Goal: Task Accomplishment & Management: Manage account settings

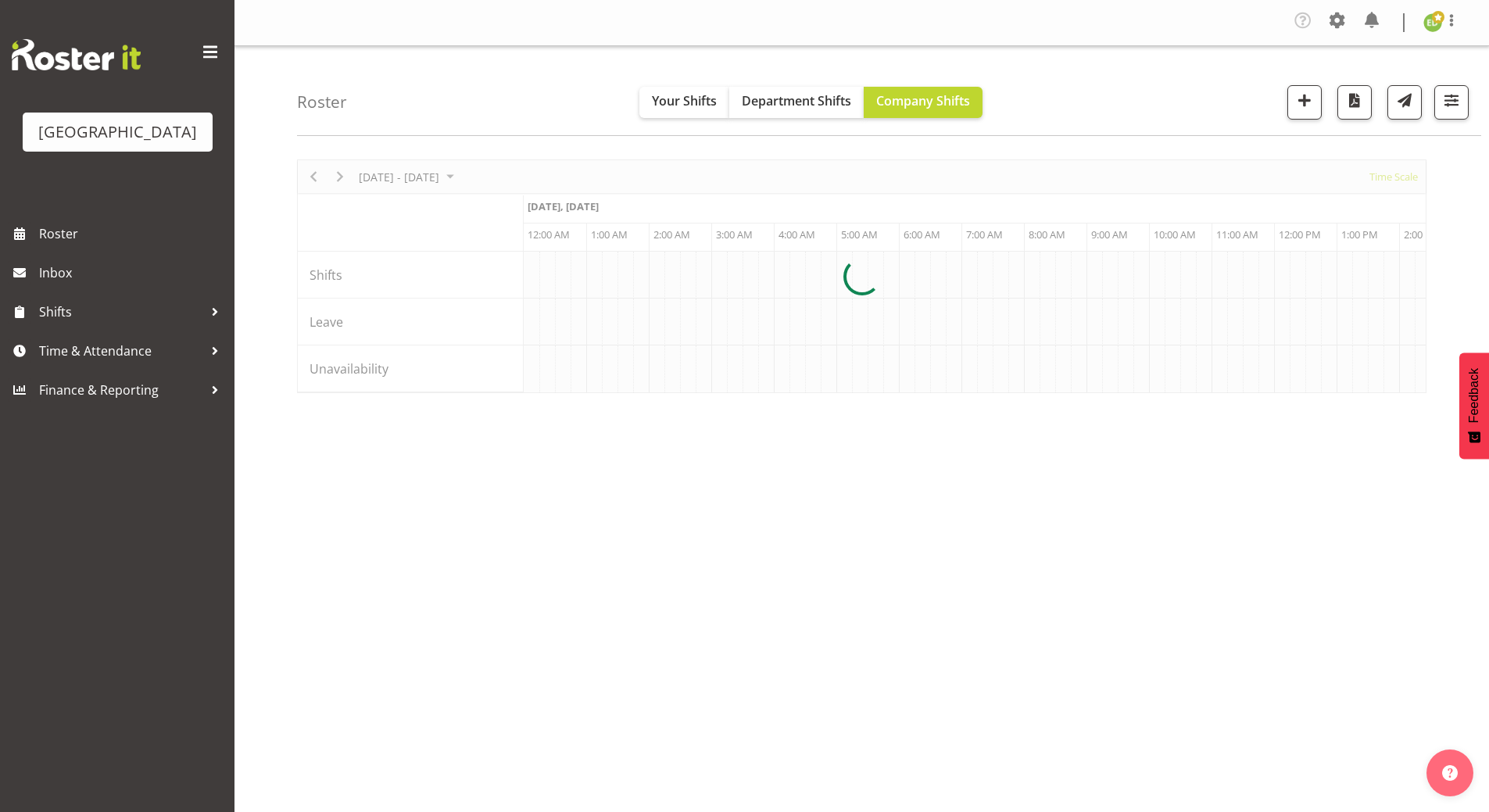
scroll to position [0, 3000]
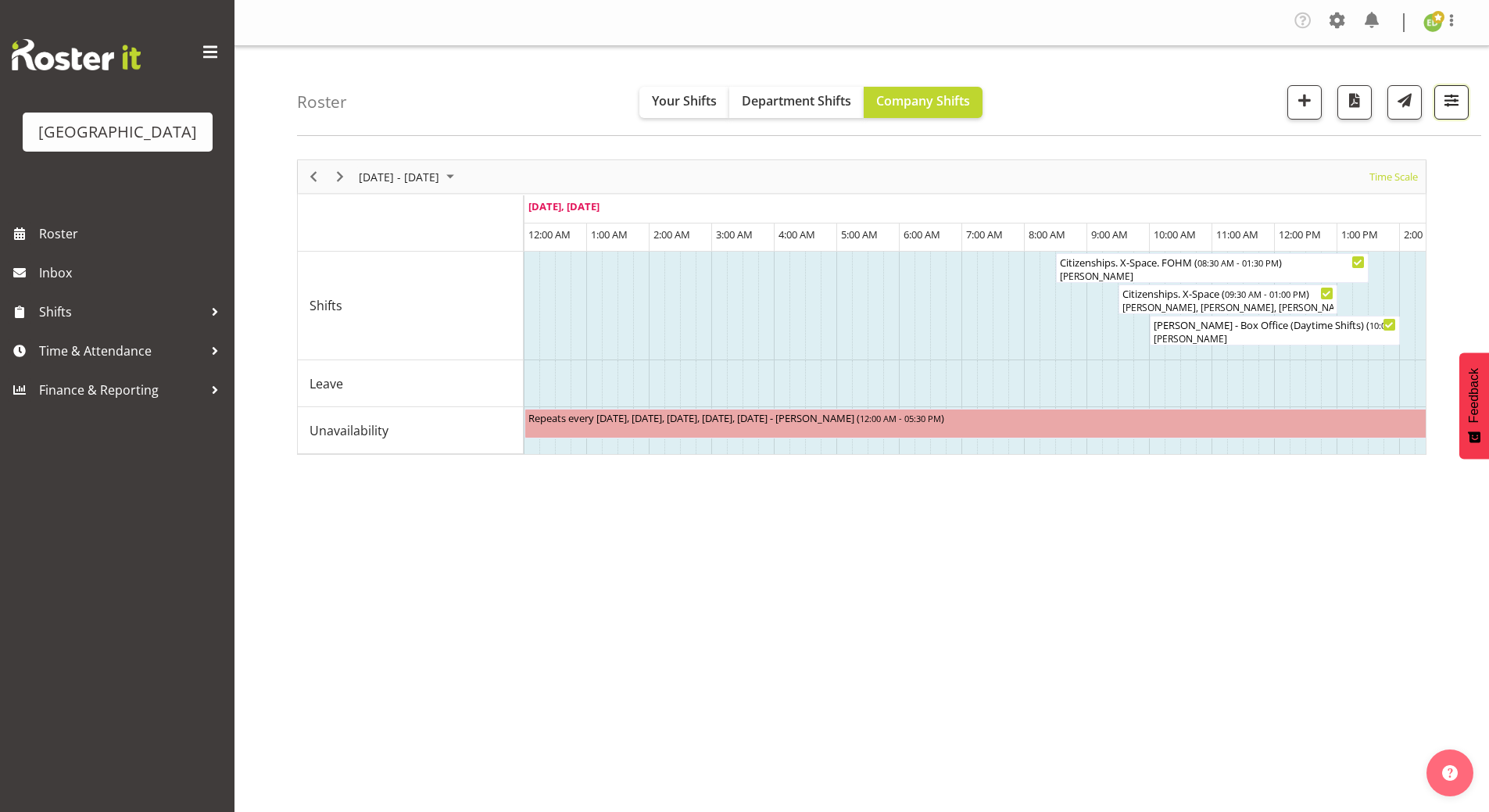
click at [1446, 94] on span "button" at bounding box center [1451, 99] width 20 height 20
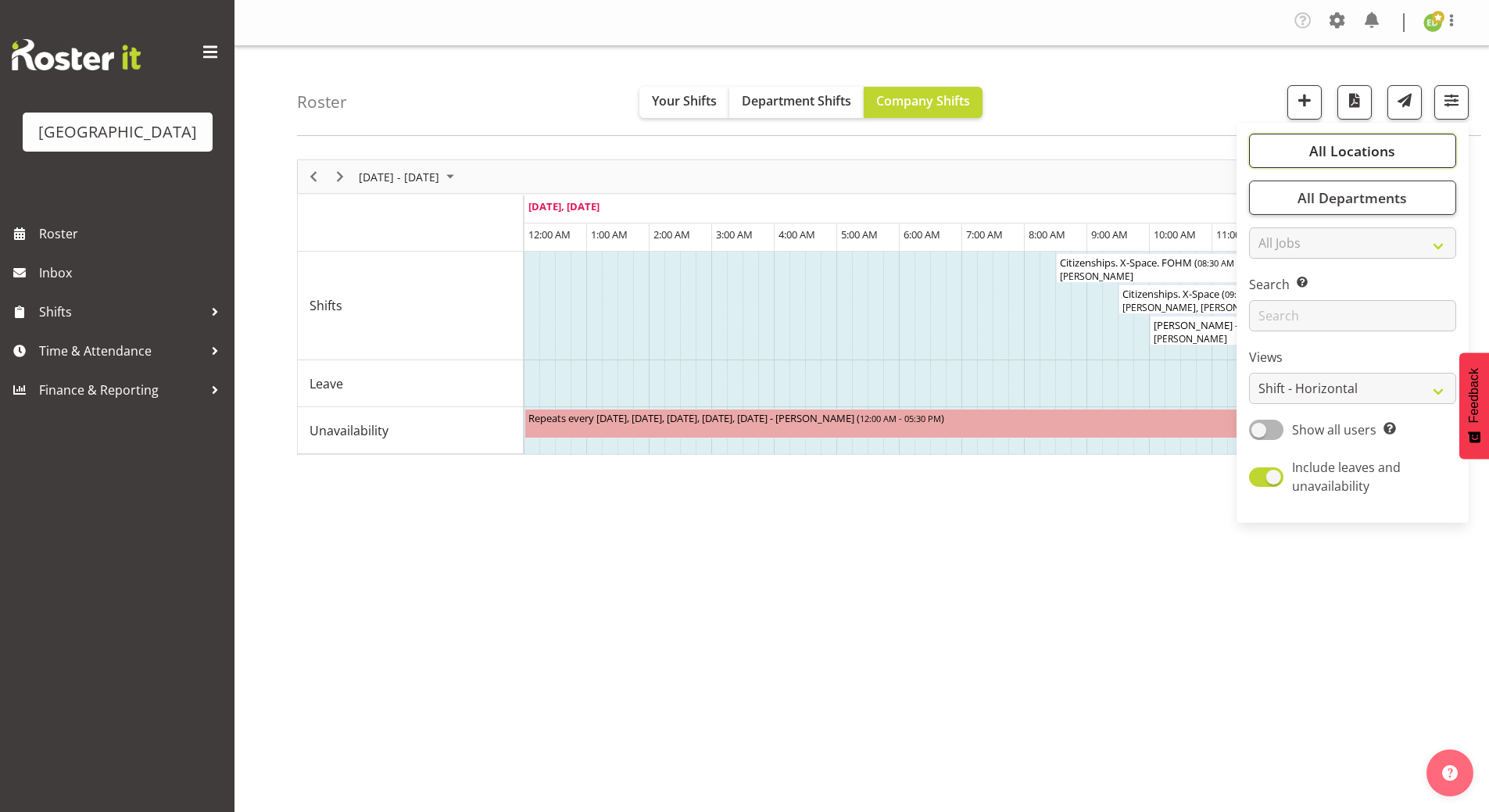
click at [1304, 147] on button "All Locations" at bounding box center [1352, 150] width 207 height 34
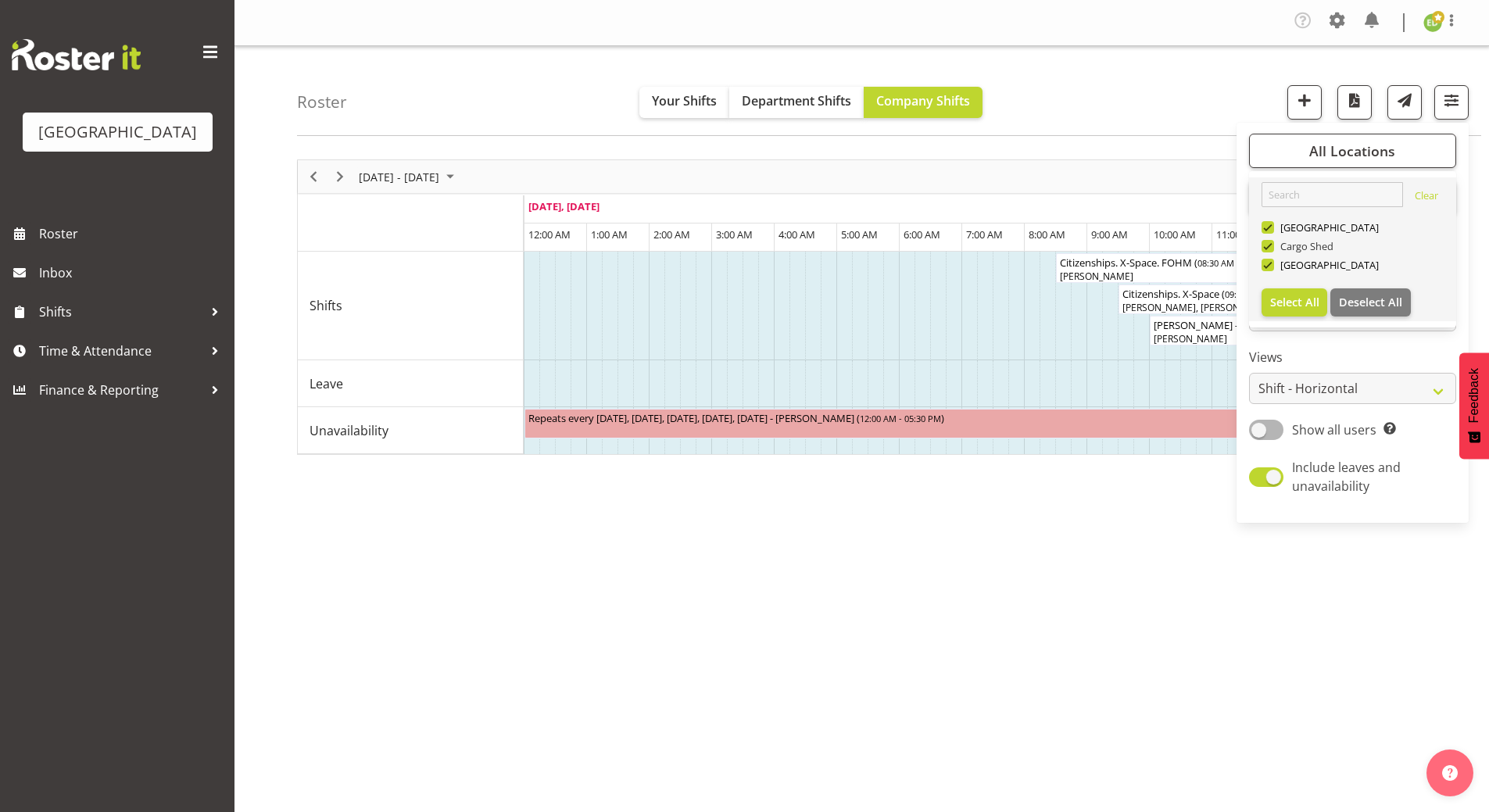
click at [1274, 244] on span at bounding box center [1267, 246] width 13 height 13
click at [1271, 244] on input "Cargo Shed" at bounding box center [1266, 246] width 10 height 10
checkbox input "false"
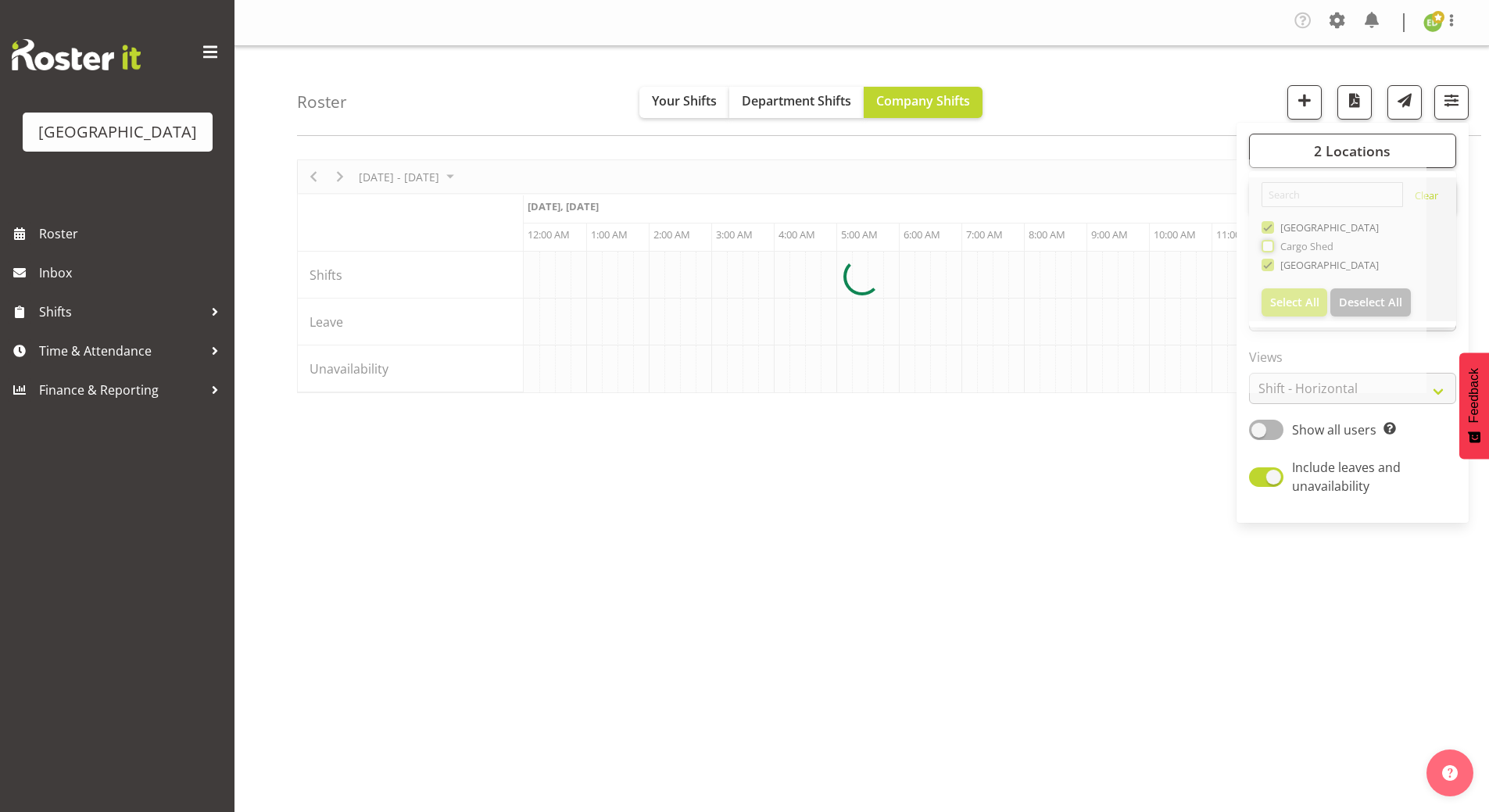
scroll to position [0, 3000]
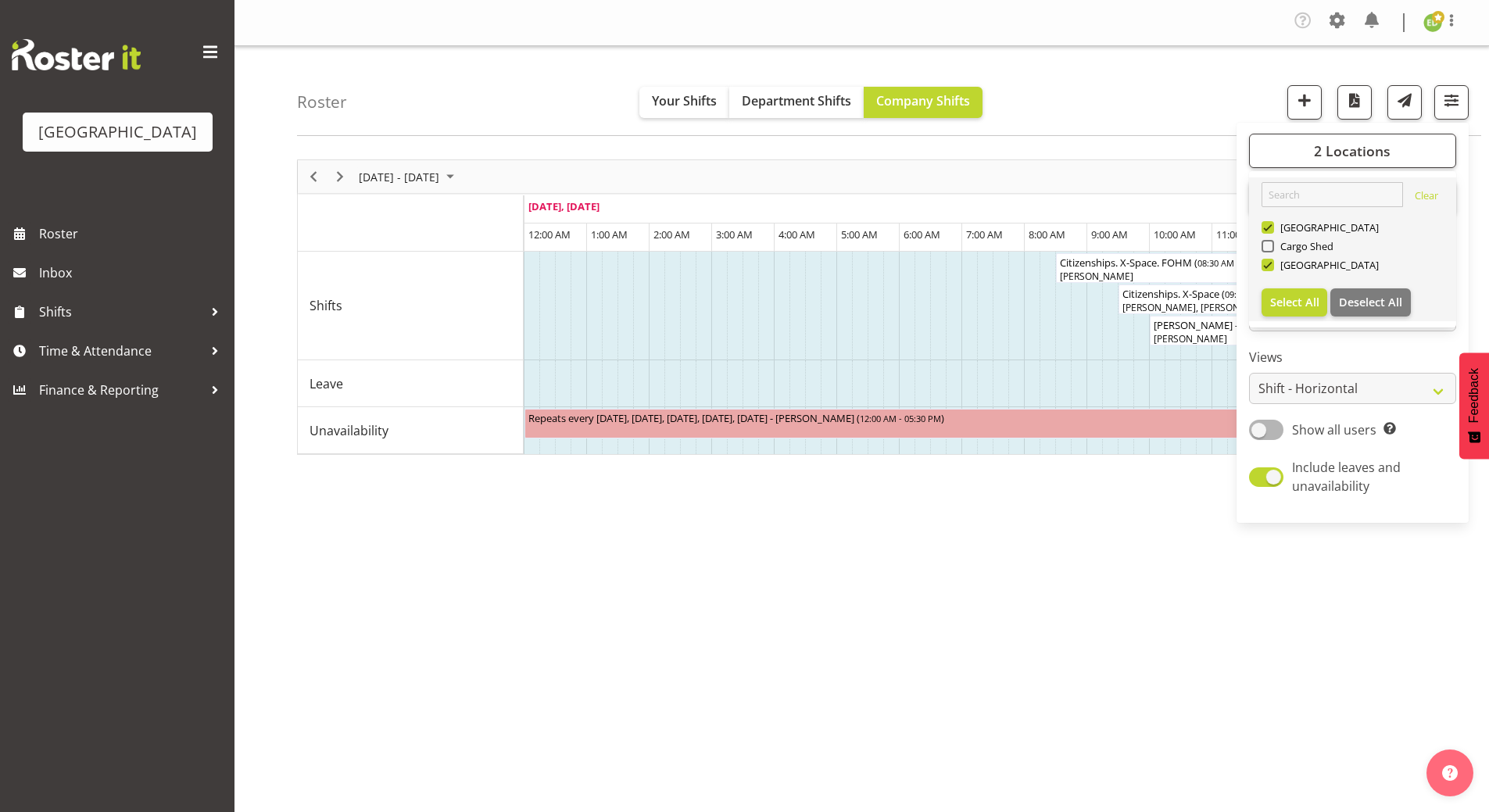
click at [1273, 235] on div "[GEOGRAPHIC_DATA]" at bounding box center [1353, 229] width 183 height 18
click at [1272, 229] on span at bounding box center [1267, 227] width 13 height 13
click at [1271, 229] on input "[GEOGRAPHIC_DATA]" at bounding box center [1266, 228] width 10 height 10
checkbox input "false"
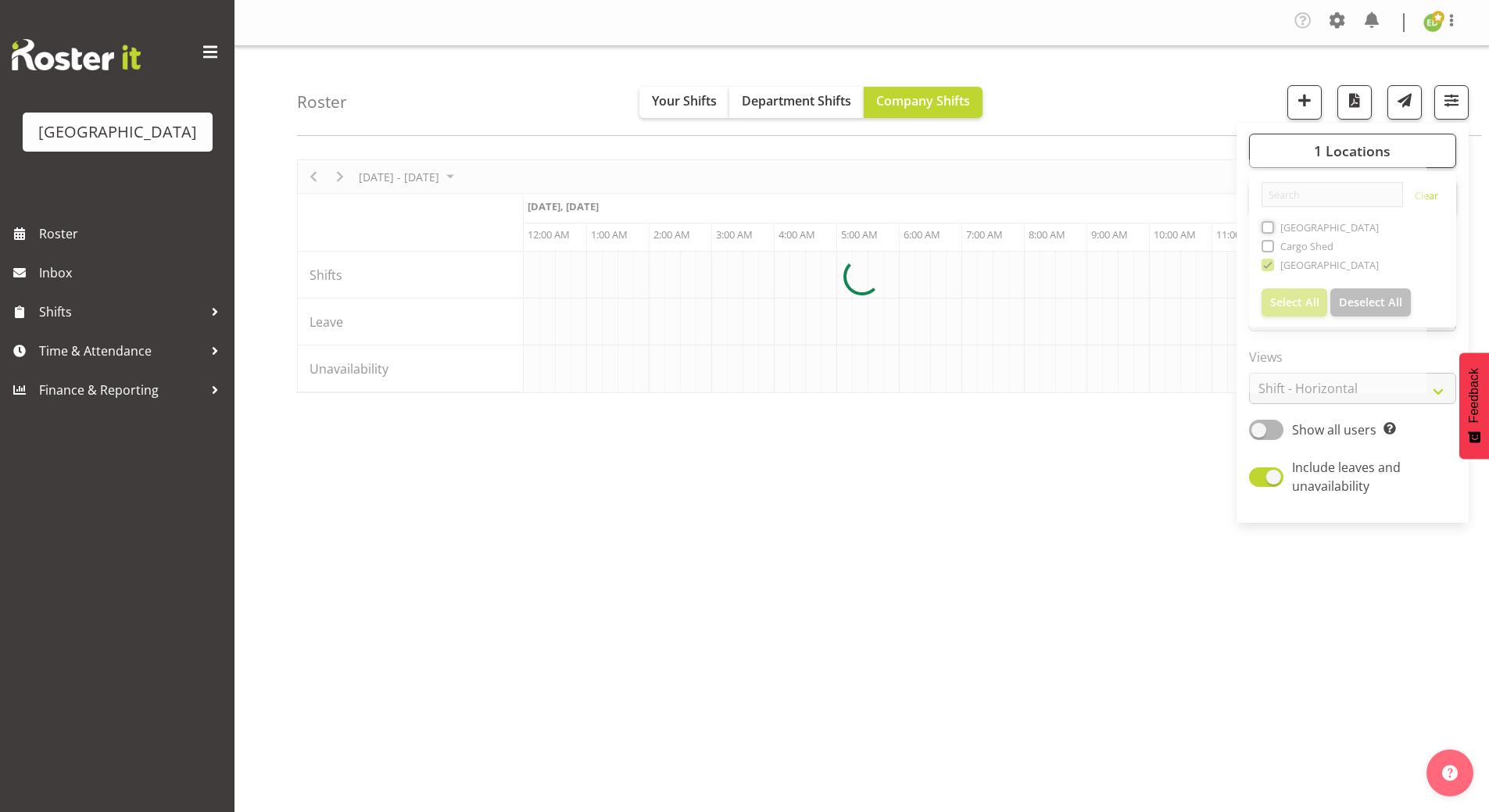
scroll to position [0, 3000]
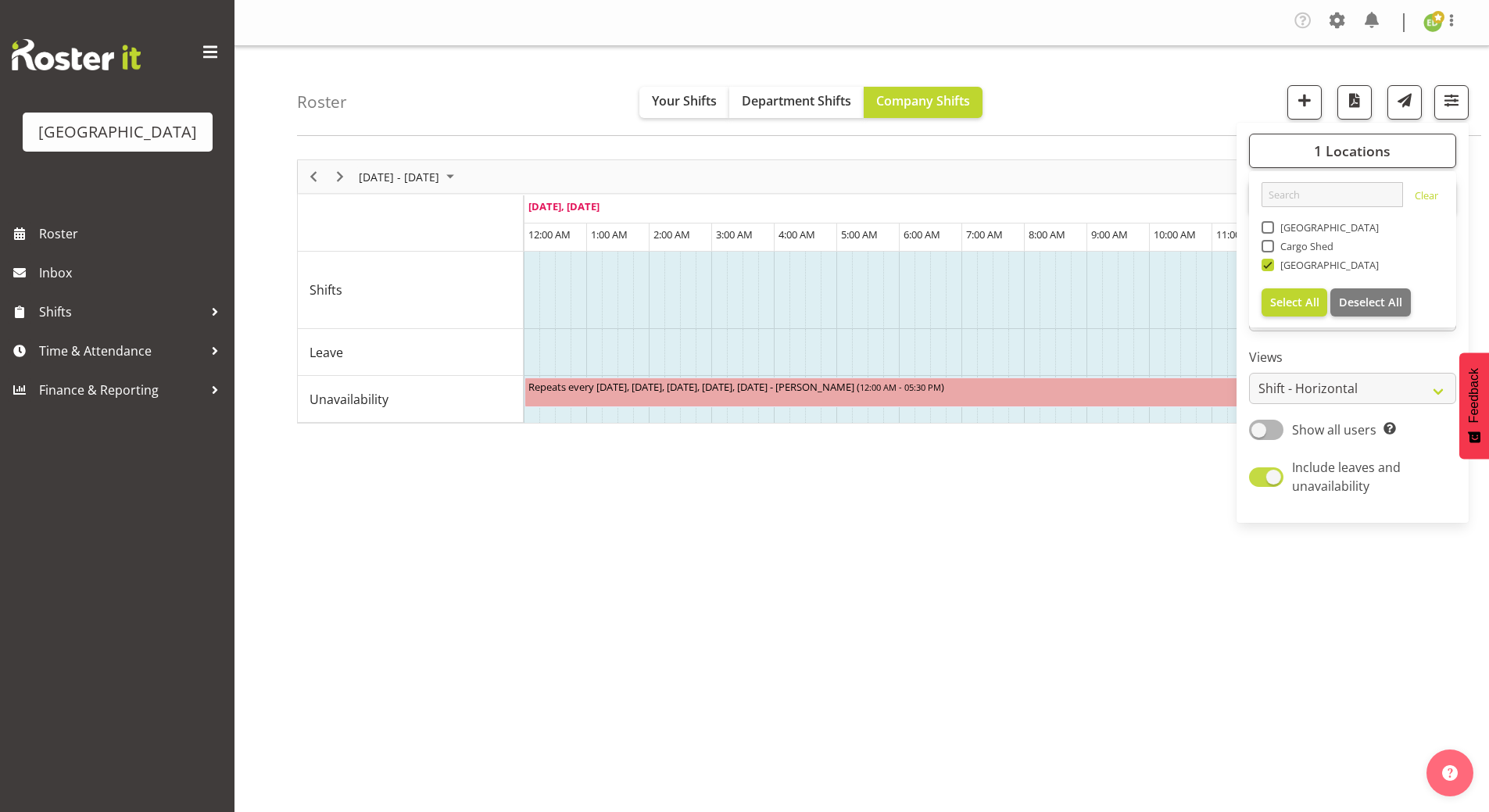
click at [1262, 474] on span at bounding box center [1265, 477] width 34 height 19
click at [1259, 474] on input "Include leaves and unavailability" at bounding box center [1254, 477] width 10 height 10
checkbox input "false"
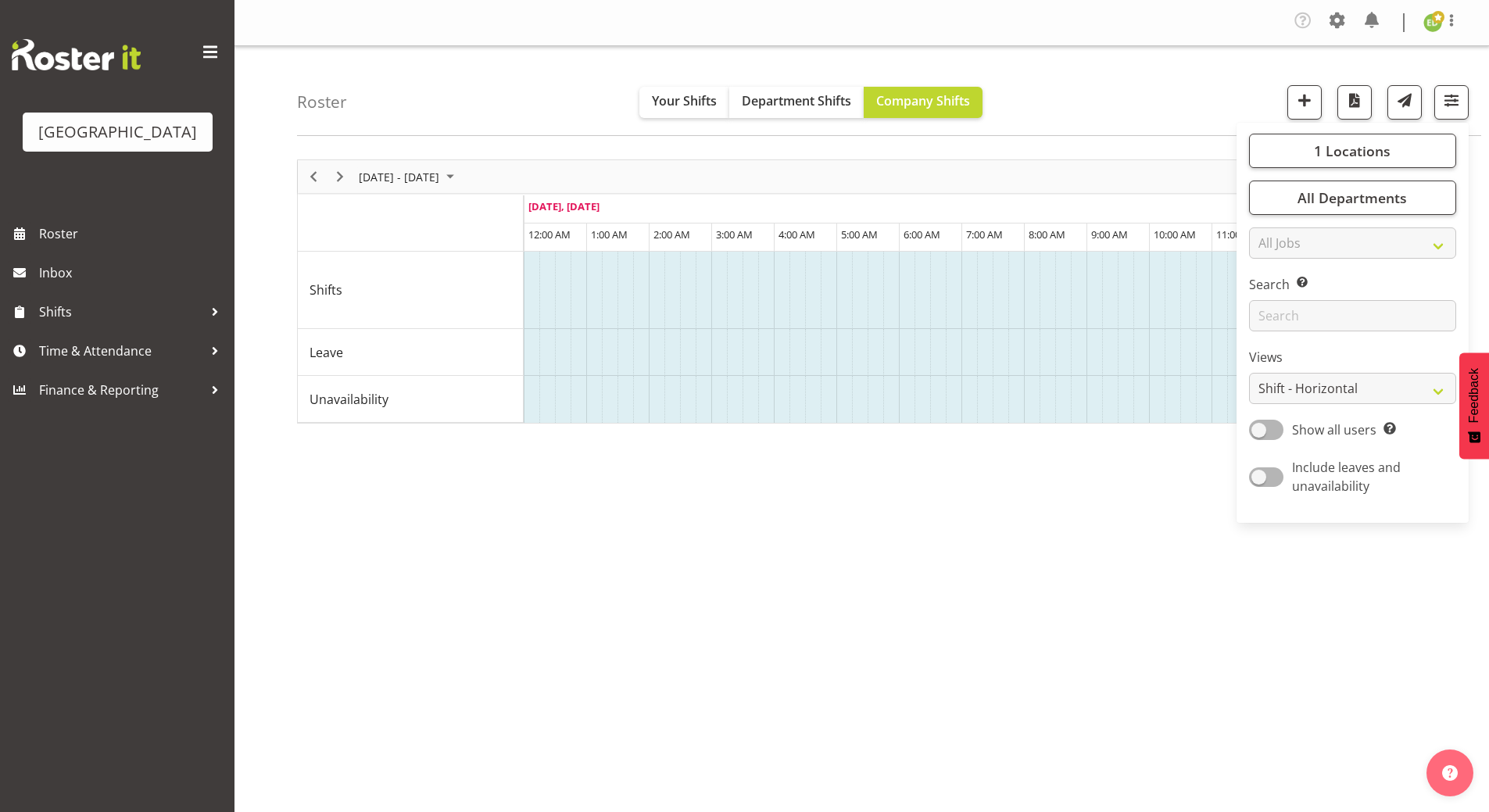
click at [1083, 590] on div "[DATE] - [DATE] [DATE] Timeline Day Timeline Week Timeline Fortnight Timeline M…" at bounding box center [892, 460] width 1191 height 625
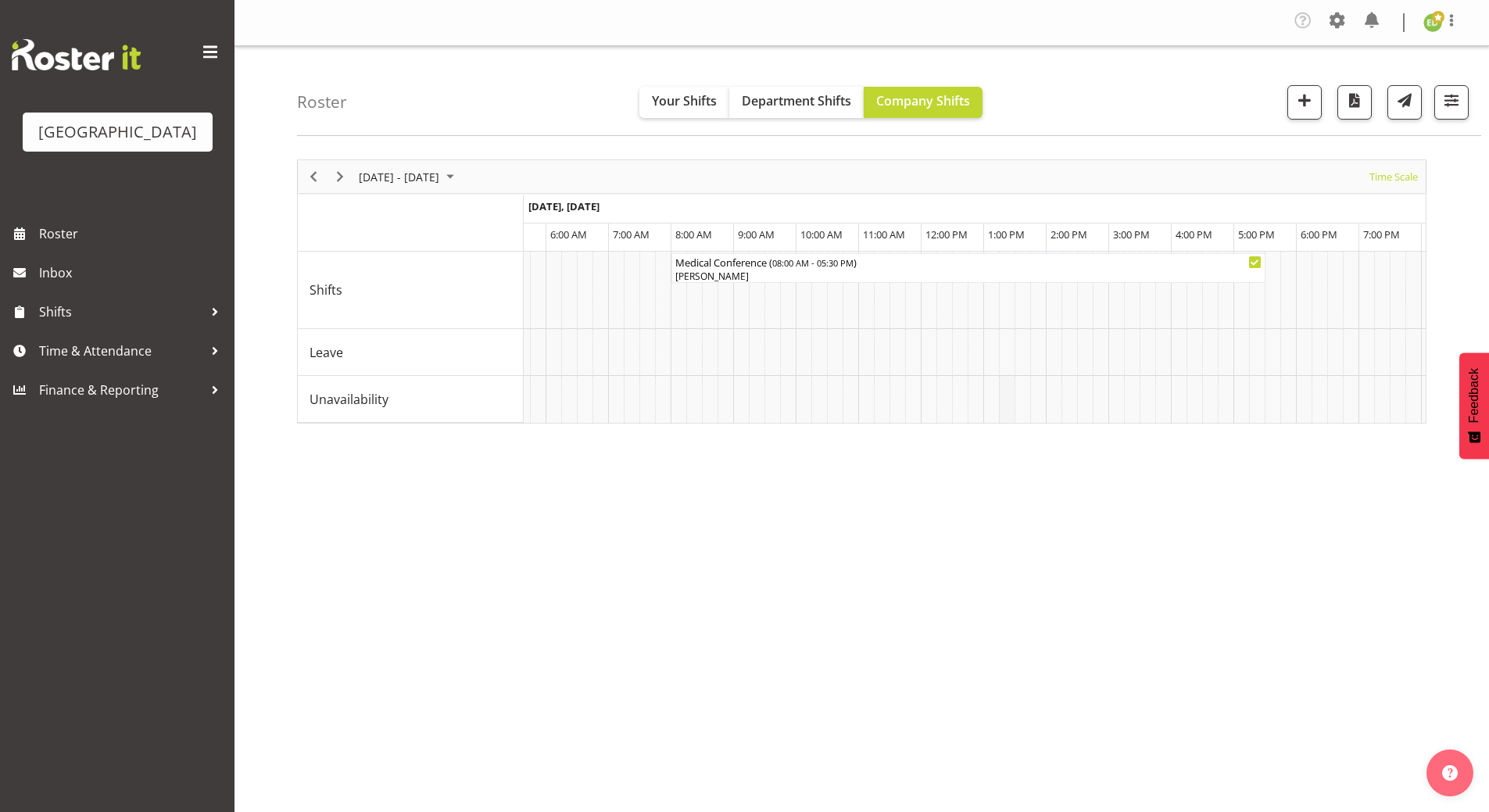
drag, startPoint x: 1112, startPoint y: 446, endPoint x: 1002, endPoint y: 419, distance: 113.3
click at [1002, 419] on div "[DATE] - [DATE] [DATE] Timeline Day Timeline Week Timeline Fortnight Timeline M…" at bounding box center [892, 460] width 1191 height 625
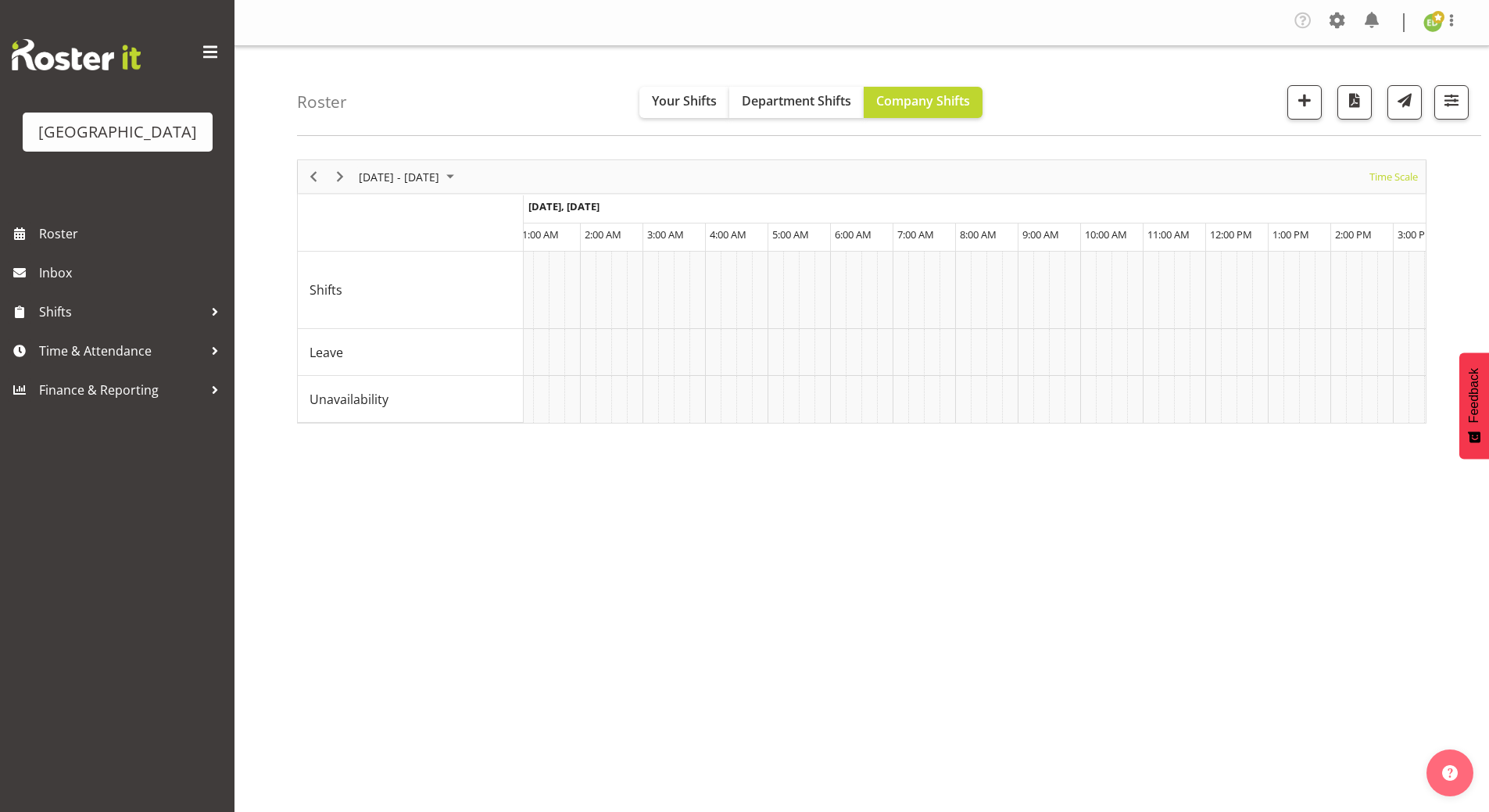
drag, startPoint x: 913, startPoint y: 645, endPoint x: 856, endPoint y: 811, distance: 175.5
click at [912, 653] on div "[DATE] - [DATE] [DATE] Timeline Day Timeline Week Timeline Fortnight Timeline M…" at bounding box center [892, 460] width 1191 height 625
